Goal: Task Accomplishment & Management: Use online tool/utility

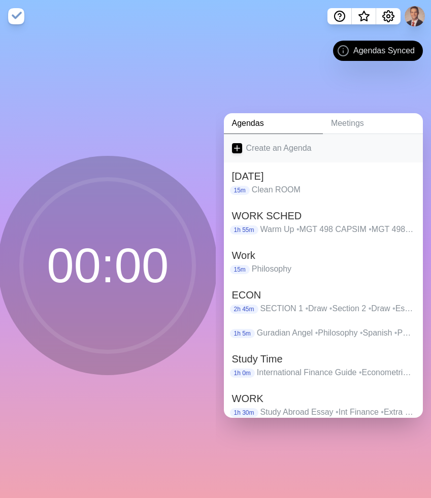
click at [258, 147] on link "Create an Agenda" at bounding box center [323, 148] width 199 height 28
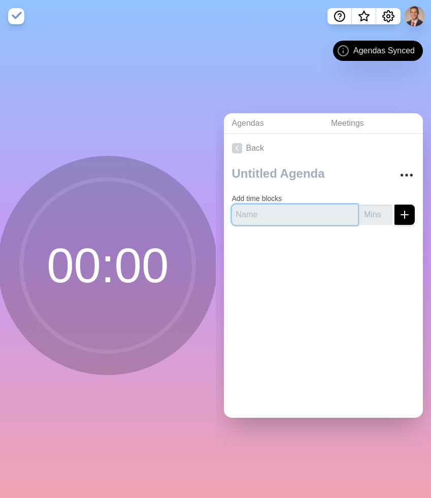
click at [258, 219] on input "text" at bounding box center [295, 214] width 126 height 20
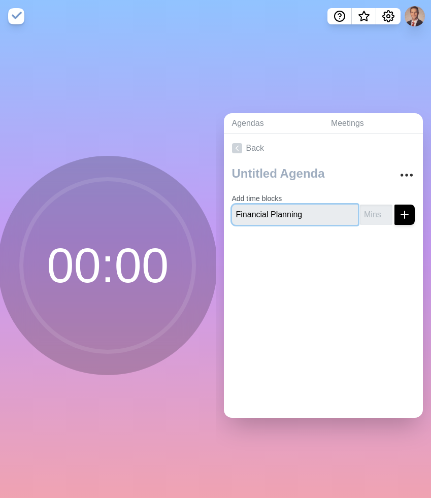
type input "Financial Planning"
click at [371, 219] on input "number" at bounding box center [376, 214] width 32 height 20
type input "30"
click at [400, 214] on icon "submit" at bounding box center [404, 215] width 12 height 12
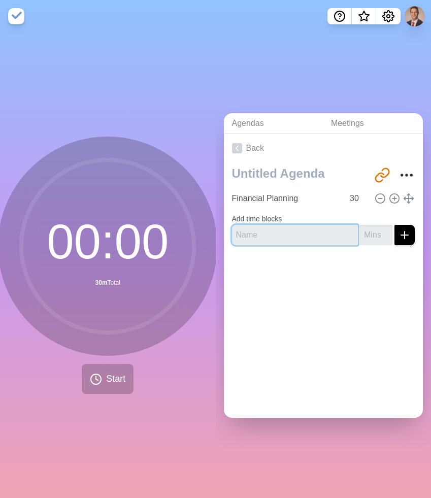
click at [284, 237] on input "text" at bounding box center [295, 235] width 126 height 20
type input "CAPSIM"
click at [370, 232] on input "number" at bounding box center [376, 235] width 32 height 20
type input "3"
click at [361, 192] on input "30" at bounding box center [358, 198] width 24 height 20
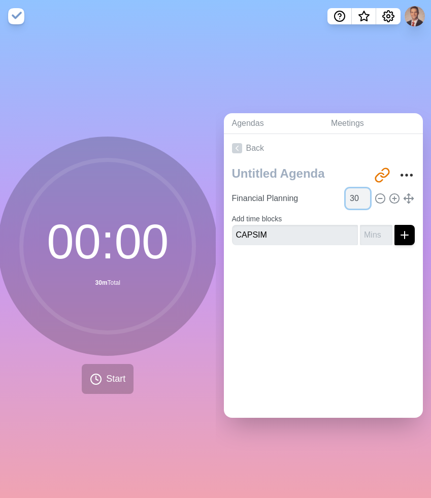
type input "3"
type input "45"
click at [366, 230] on input "number" at bounding box center [376, 235] width 32 height 20
type input "45"
click at [407, 240] on icon "submit" at bounding box center [404, 235] width 12 height 12
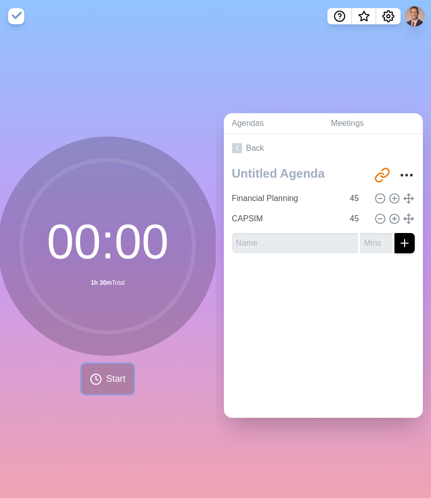
click at [109, 381] on span "Start" at bounding box center [115, 379] width 19 height 14
